Goal: Information Seeking & Learning: Find specific fact

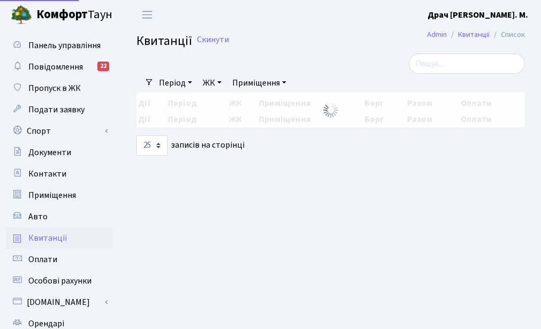
select select "25"
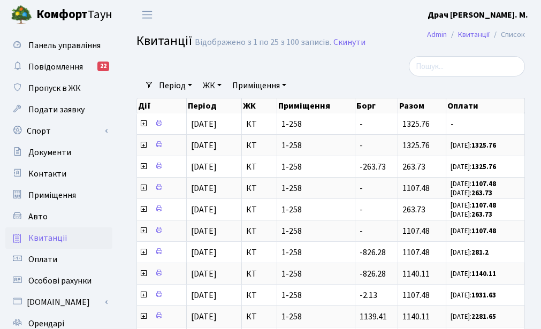
click at [143, 127] on icon at bounding box center [143, 123] width 9 height 9
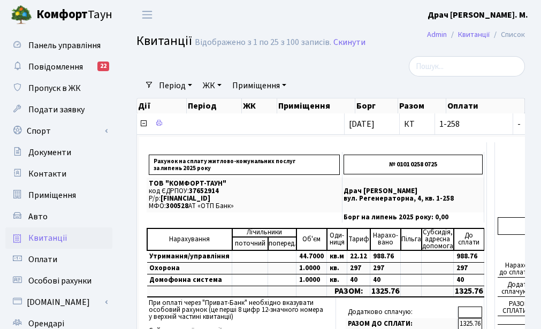
scroll to position [54, 0]
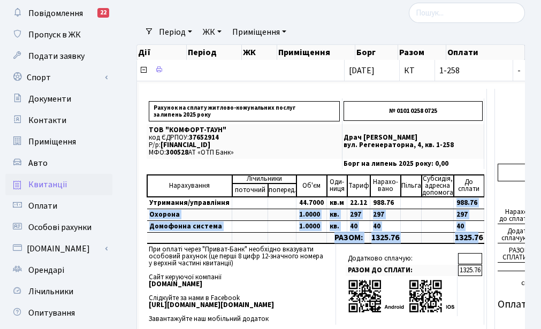
drag, startPoint x: 459, startPoint y: 215, endPoint x: 474, endPoint y: 240, distance: 29.7
click at [474, 240] on tbody "Нарахування Лічильники Об'єм Оди- ниця Тариф [PERSON_NAME], адресна допомога До…" at bounding box center [315, 209] width 337 height 69
click at [474, 240] on td "1325.76" at bounding box center [469, 237] width 31 height 11
drag, startPoint x: 476, startPoint y: 240, endPoint x: 449, endPoint y: 202, distance: 47.2
click at [449, 202] on tbody "Нарахування Лічильники Об'єм Оди- ниця Тариф [PERSON_NAME], адресна допомога До…" at bounding box center [315, 209] width 337 height 69
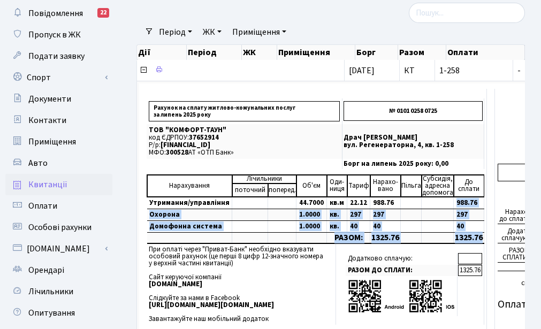
click at [454, 202] on td "988.76" at bounding box center [469, 203] width 31 height 12
drag, startPoint x: 450, startPoint y: 202, endPoint x: 476, endPoint y: 238, distance: 44.1
click at [476, 238] on tbody "Нарахування Лічильники Об'єм Оди- ниця Тариф [PERSON_NAME], адресна допомога До…" at bounding box center [315, 209] width 337 height 69
click at [476, 238] on td "1325.76" at bounding box center [469, 237] width 31 height 11
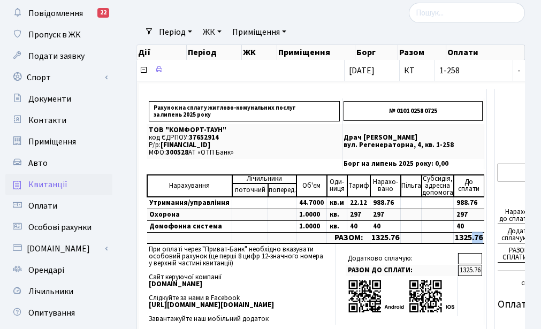
drag, startPoint x: 476, startPoint y: 238, endPoint x: 467, endPoint y: 238, distance: 9.1
click at [467, 238] on td "1325.76" at bounding box center [469, 237] width 31 height 11
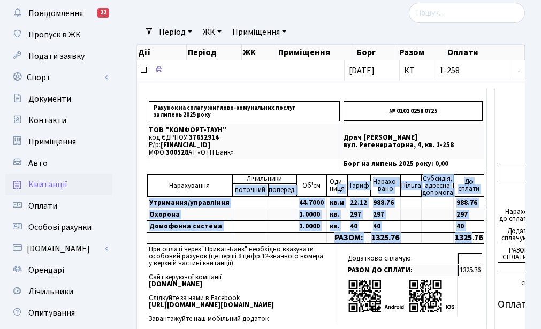
drag, startPoint x: 462, startPoint y: 235, endPoint x: 330, endPoint y: 195, distance: 138.3
click at [330, 195] on tbody "Нарахування Лічильники Об'єм Оди- ниця Тариф [PERSON_NAME], адресна допомога До…" at bounding box center [315, 209] width 337 height 69
click at [330, 195] on td "Оди- ниця" at bounding box center [337, 186] width 20 height 22
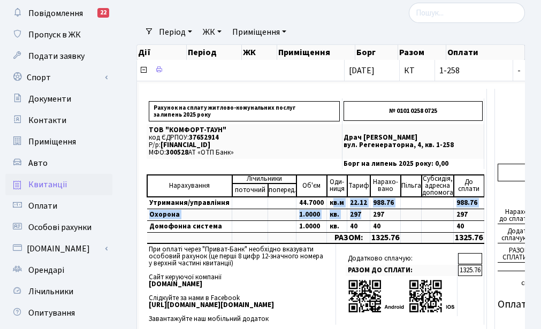
drag, startPoint x: 327, startPoint y: 201, endPoint x: 359, endPoint y: 212, distance: 33.7
click at [358, 212] on tbody "Нарахування Лічильники Об'єм Оди- ниця Тариф [PERSON_NAME], адресна допомога До…" at bounding box center [315, 209] width 337 height 69
